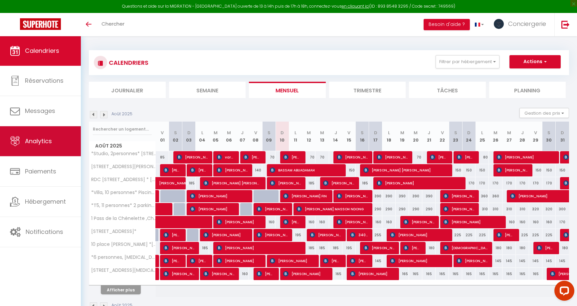
click at [32, 152] on link "Analytics" at bounding box center [40, 141] width 81 height 30
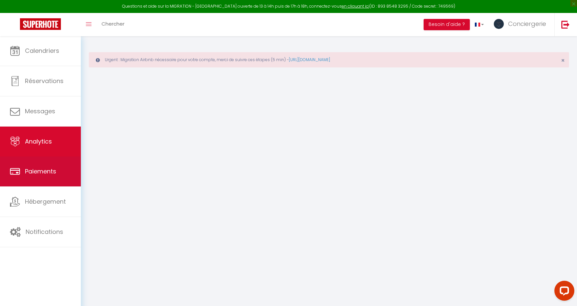
select select "2025"
select select "8"
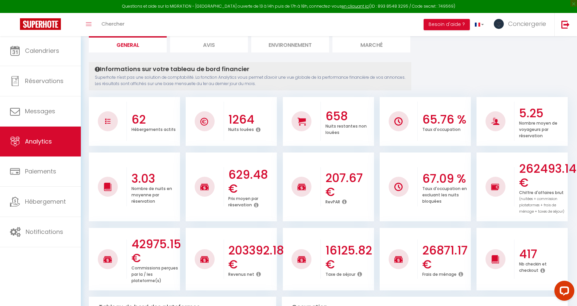
scroll to position [75, 0]
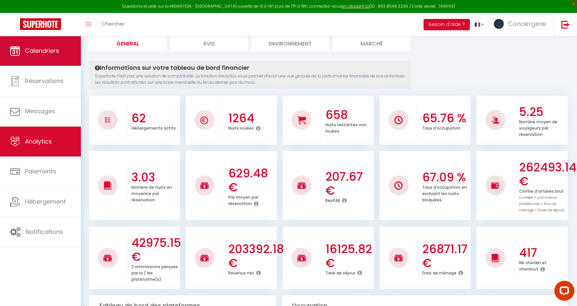
click at [45, 52] on span "Calendriers" at bounding box center [42, 51] width 34 height 8
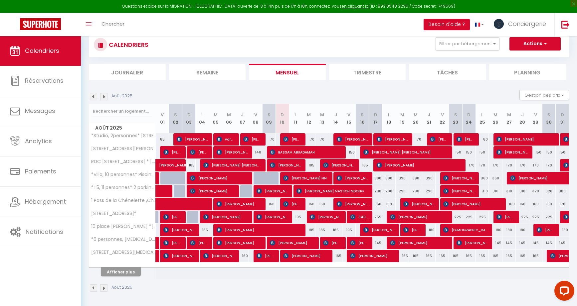
click at [122, 271] on button "Afficher plus" at bounding box center [121, 272] width 40 height 9
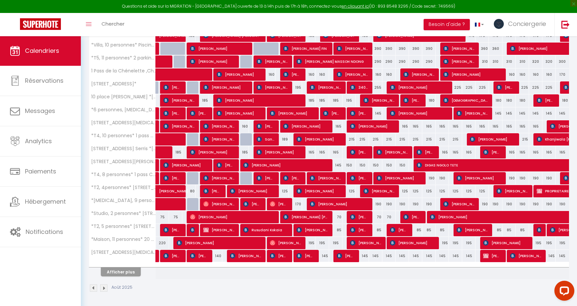
click at [118, 271] on button "Afficher plus" at bounding box center [121, 272] width 40 height 9
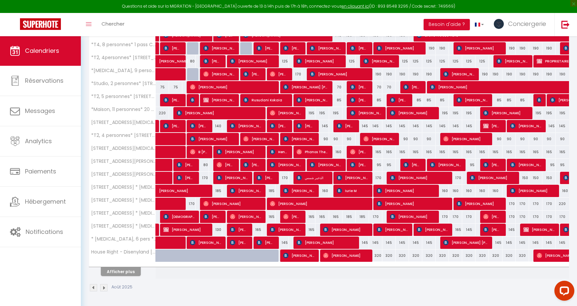
scroll to position [306, 0]
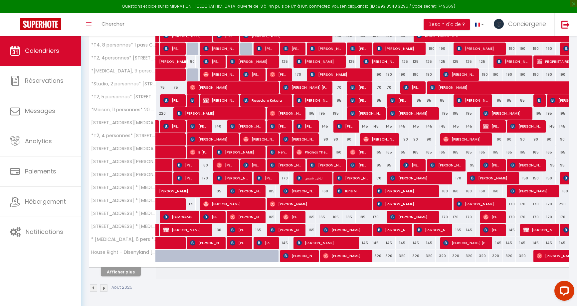
click at [123, 268] on button "Afficher plus" at bounding box center [121, 272] width 40 height 9
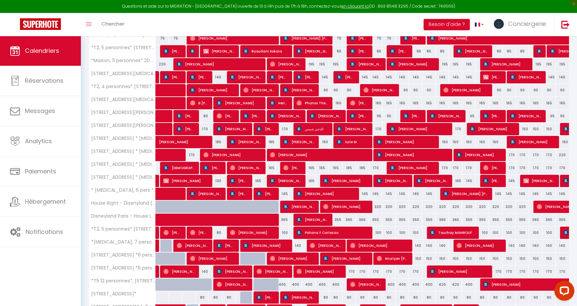
scroll to position [371, 0]
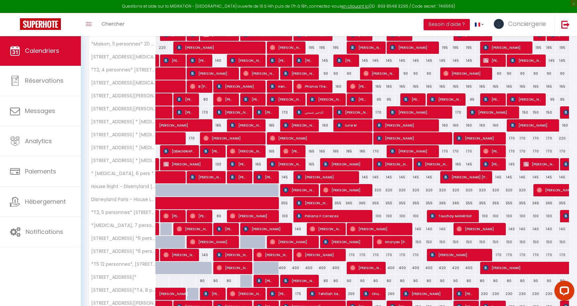
click at [297, 191] on span "[PERSON_NAME]" at bounding box center [298, 190] width 31 height 13
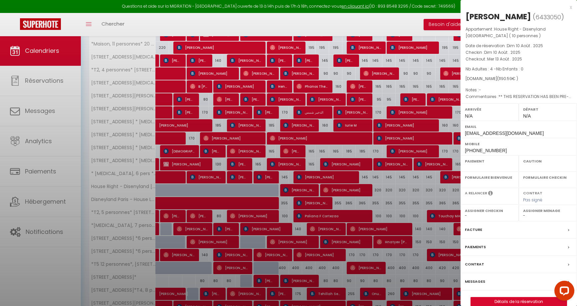
select select "OK"
select select "0"
select select "1"
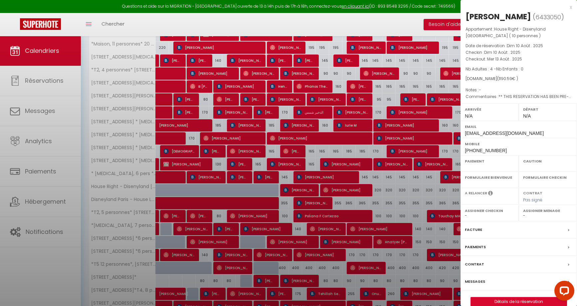
select select
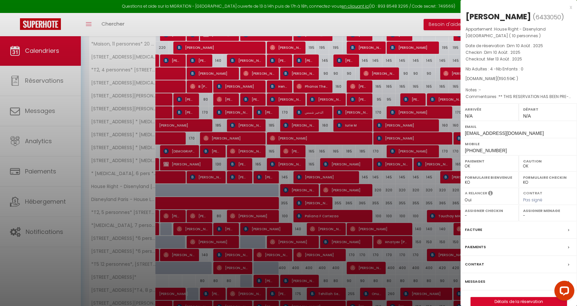
click at [571, 7] on div "x" at bounding box center [515, 7] width 111 height 8
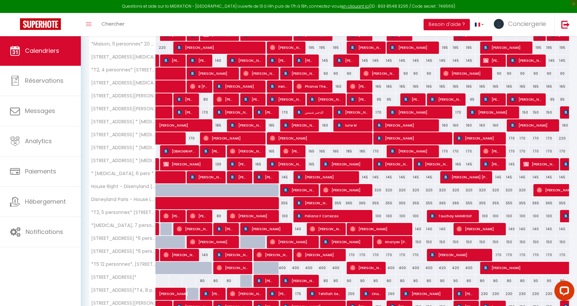
click at [487, 266] on img at bounding box center [485, 267] width 5 height 5
select select "KO"
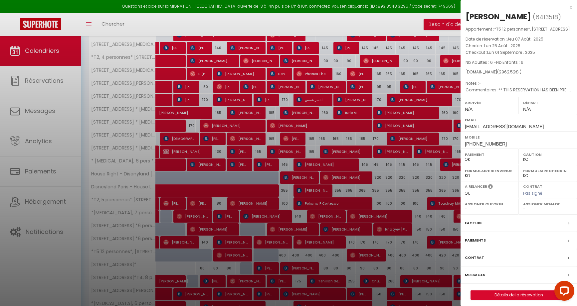
scroll to position [386, 0]
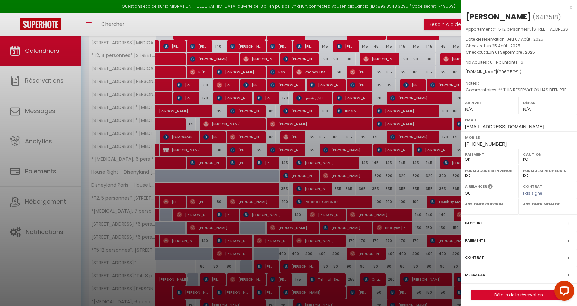
click at [402, 265] on div at bounding box center [288, 153] width 577 height 306
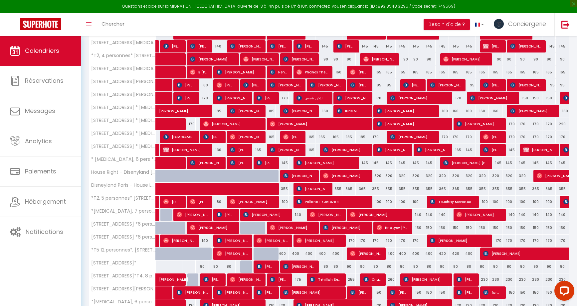
click at [498, 252] on span "[PERSON_NAME]" at bounding box center [536, 253] width 107 height 13
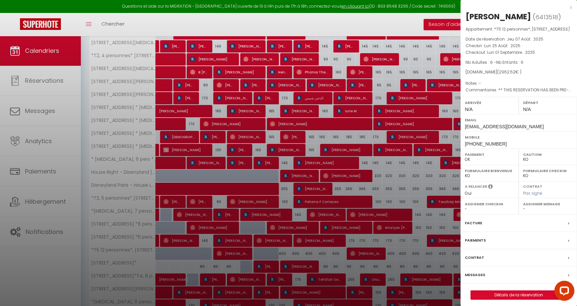
click at [439, 250] on div at bounding box center [288, 153] width 577 height 306
